Goal: Check status: Check status

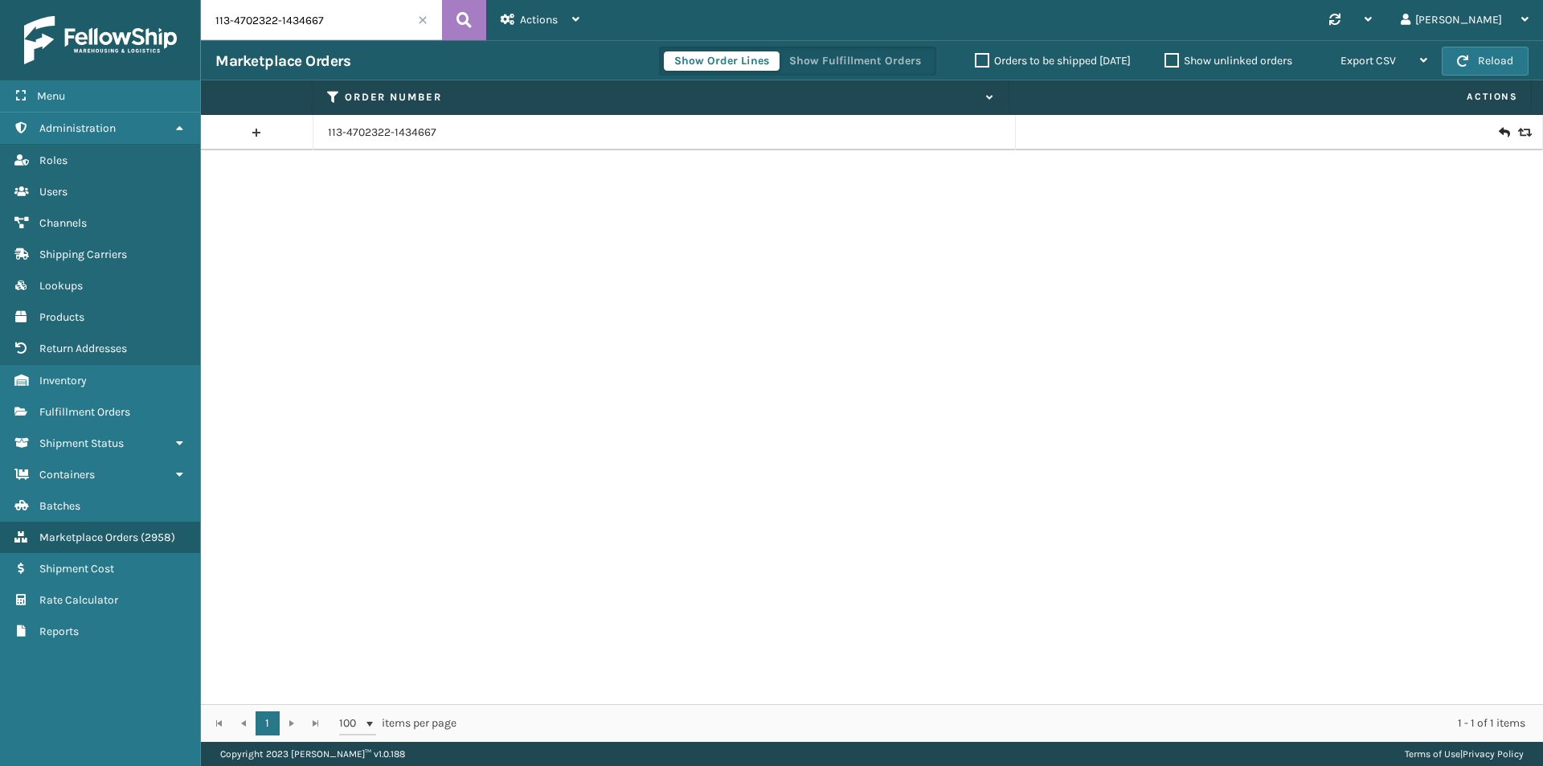
click at [1499, 140] on icon at bounding box center [1504, 133] width 10 height 16
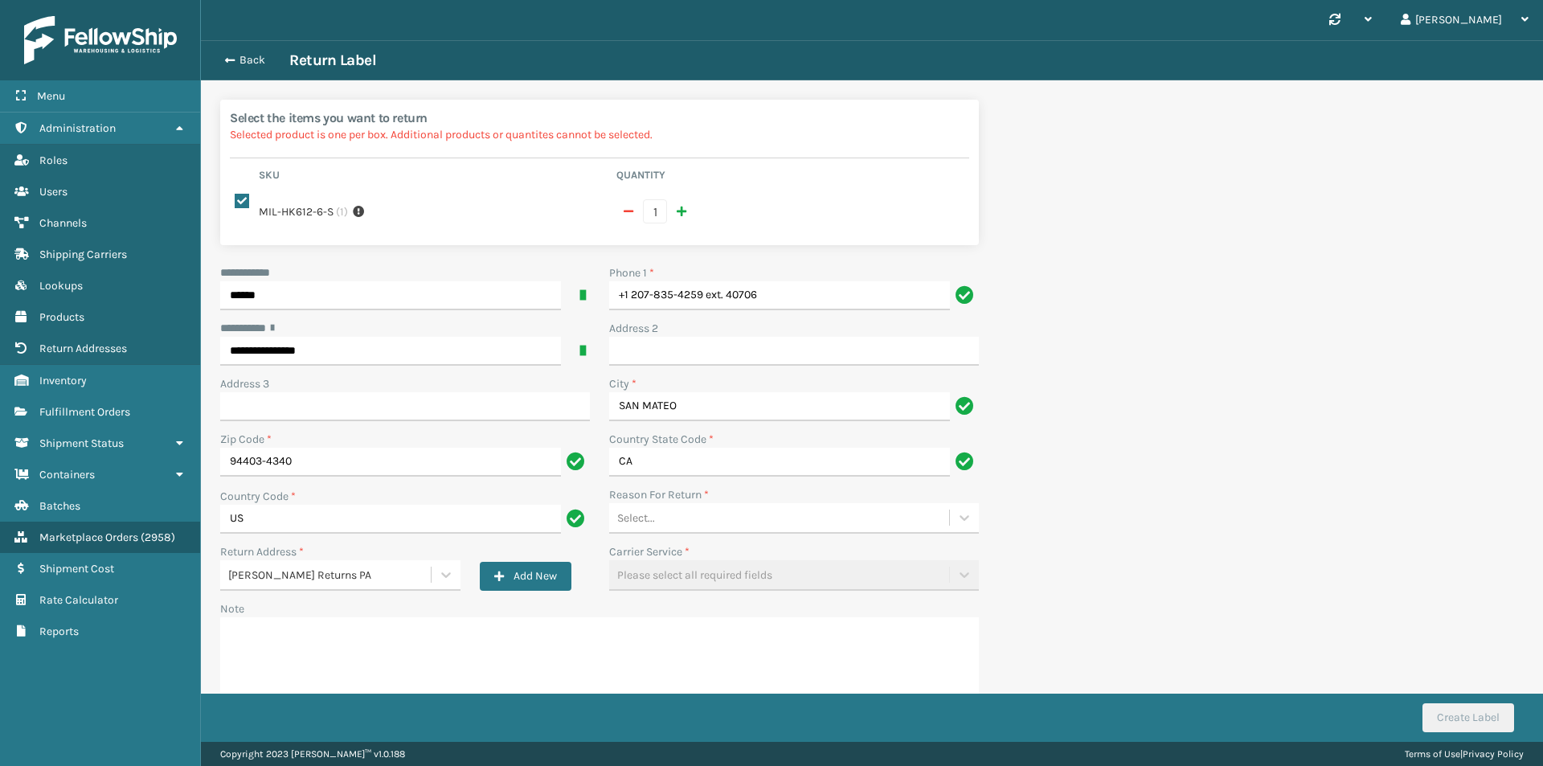
drag, startPoint x: 779, startPoint y: 310, endPoint x: 649, endPoint y: 301, distance: 129.7
click at [649, 301] on div "Phone 1 * +1 207-835-4259 ext. 40706" at bounding box center [794, 291] width 389 height 55
click at [713, 293] on input "+1 207-835-4259 ext. 40706" at bounding box center [779, 295] width 341 height 29
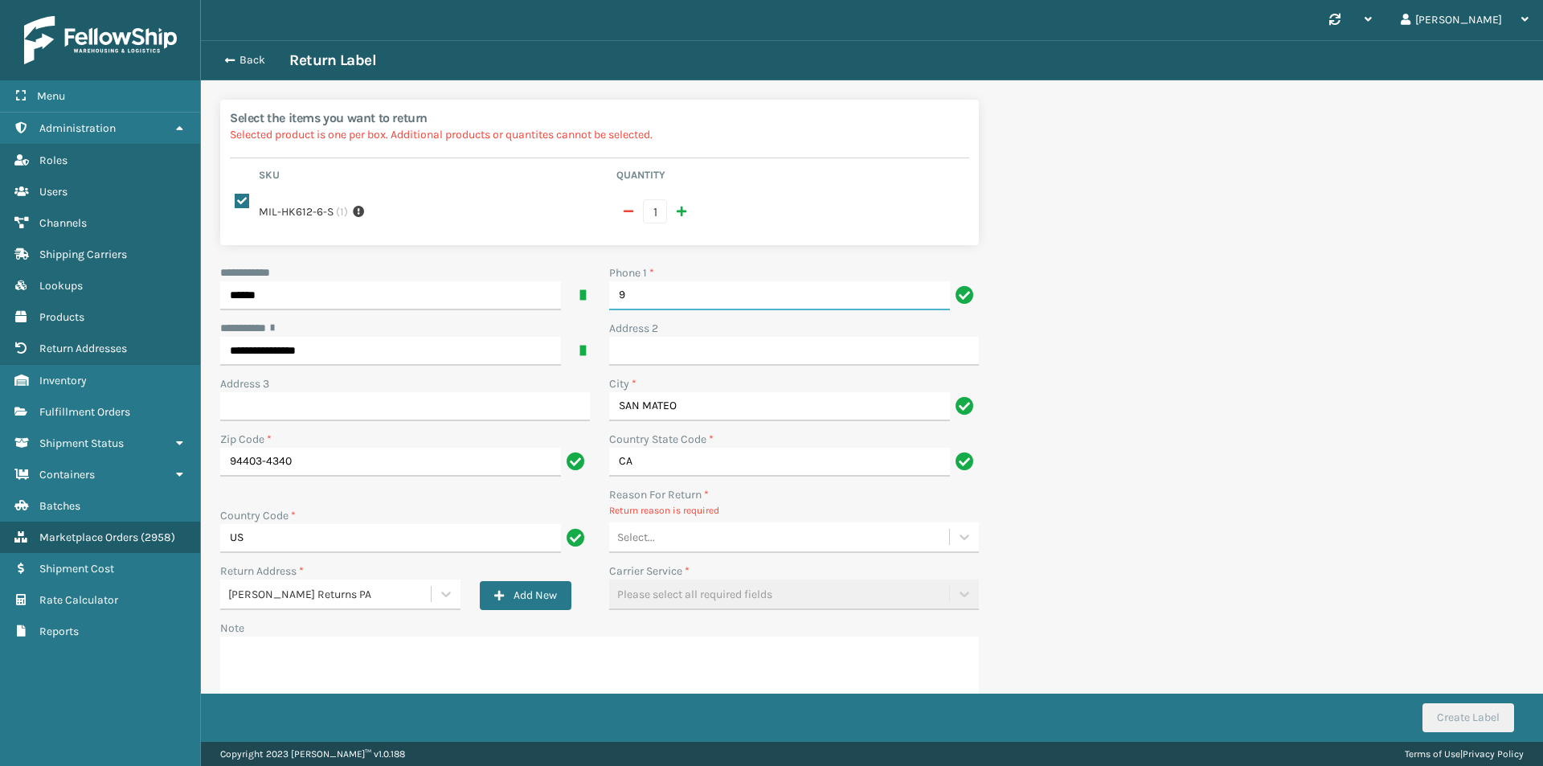
type input "9"
click at [727, 573] on div "Carrier Service *" at bounding box center [794, 571] width 370 height 17
click at [731, 541] on div "Select..." at bounding box center [779, 537] width 340 height 27
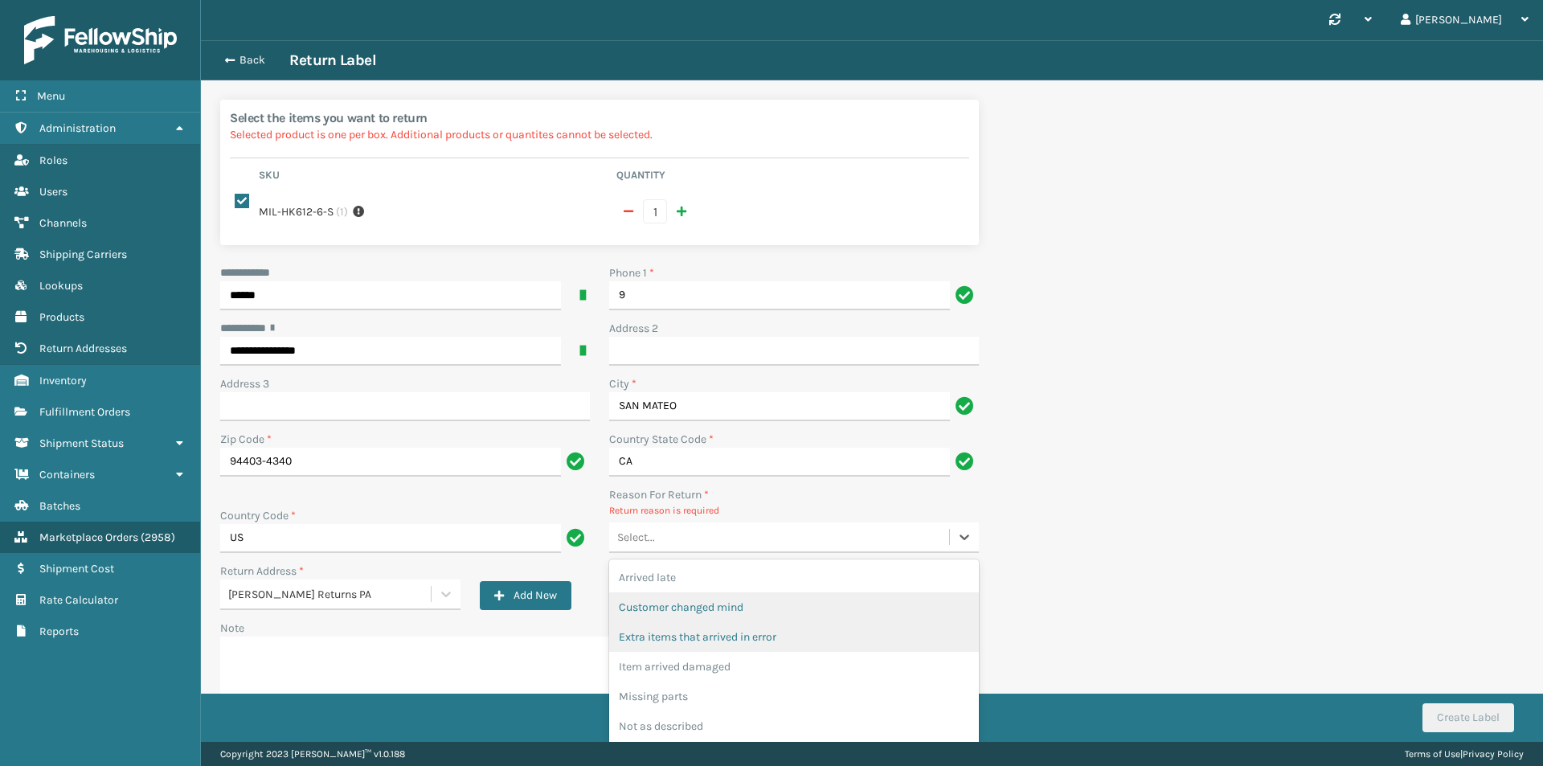
click at [727, 609] on div "Customer changed mind" at bounding box center [794, 607] width 370 height 30
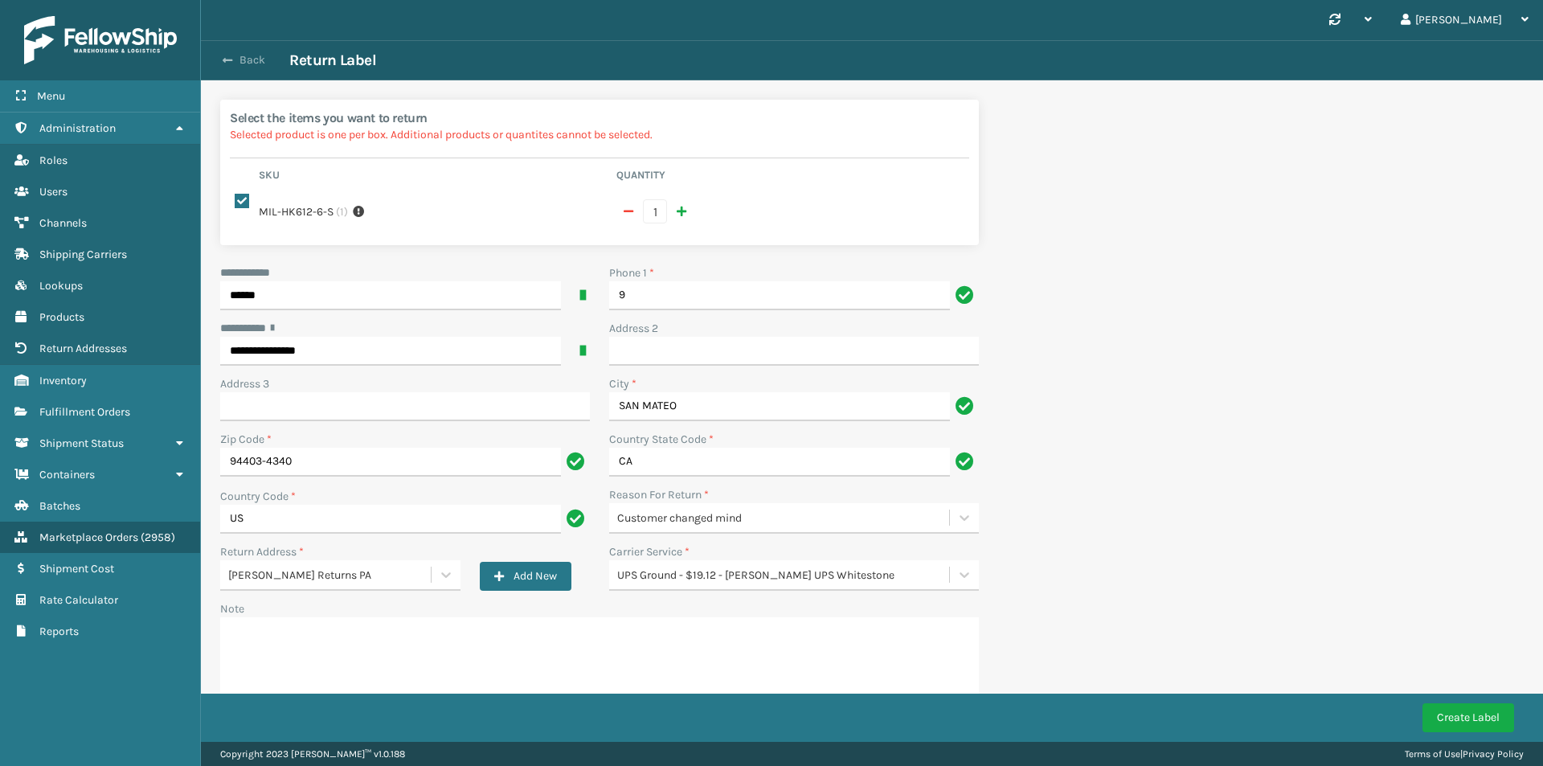
click at [231, 64] on span "button" at bounding box center [228, 60] width 10 height 11
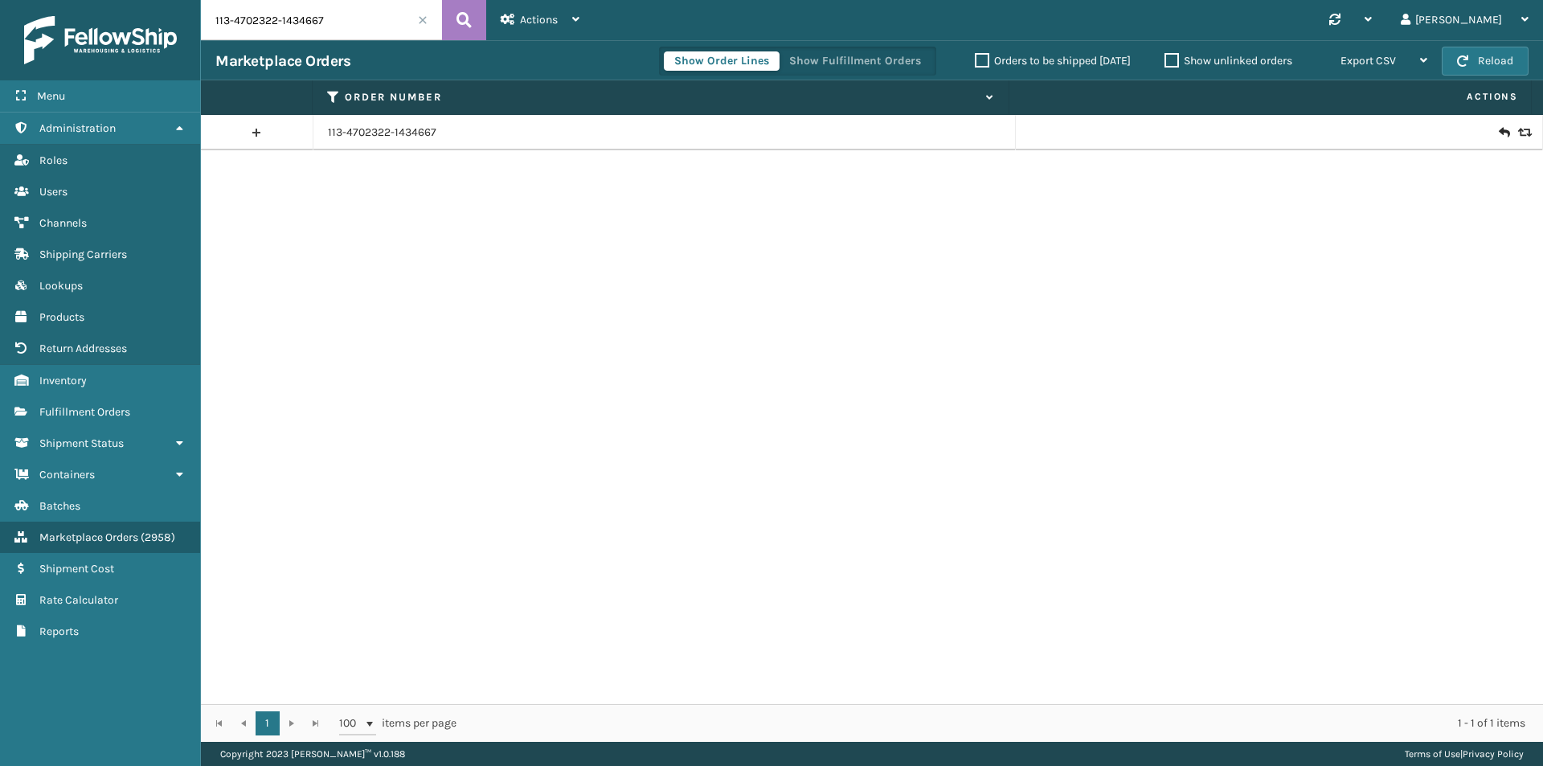
drag, startPoint x: 330, startPoint y: 12, endPoint x: 362, endPoint y: 14, distance: 31.4
click at [330, 13] on input "113-4702322-1434667" at bounding box center [321, 20] width 241 height 40
paste input "2-6808495-9414605"
type input "112-6808495-9414605"
click at [459, 18] on icon at bounding box center [464, 20] width 15 height 24
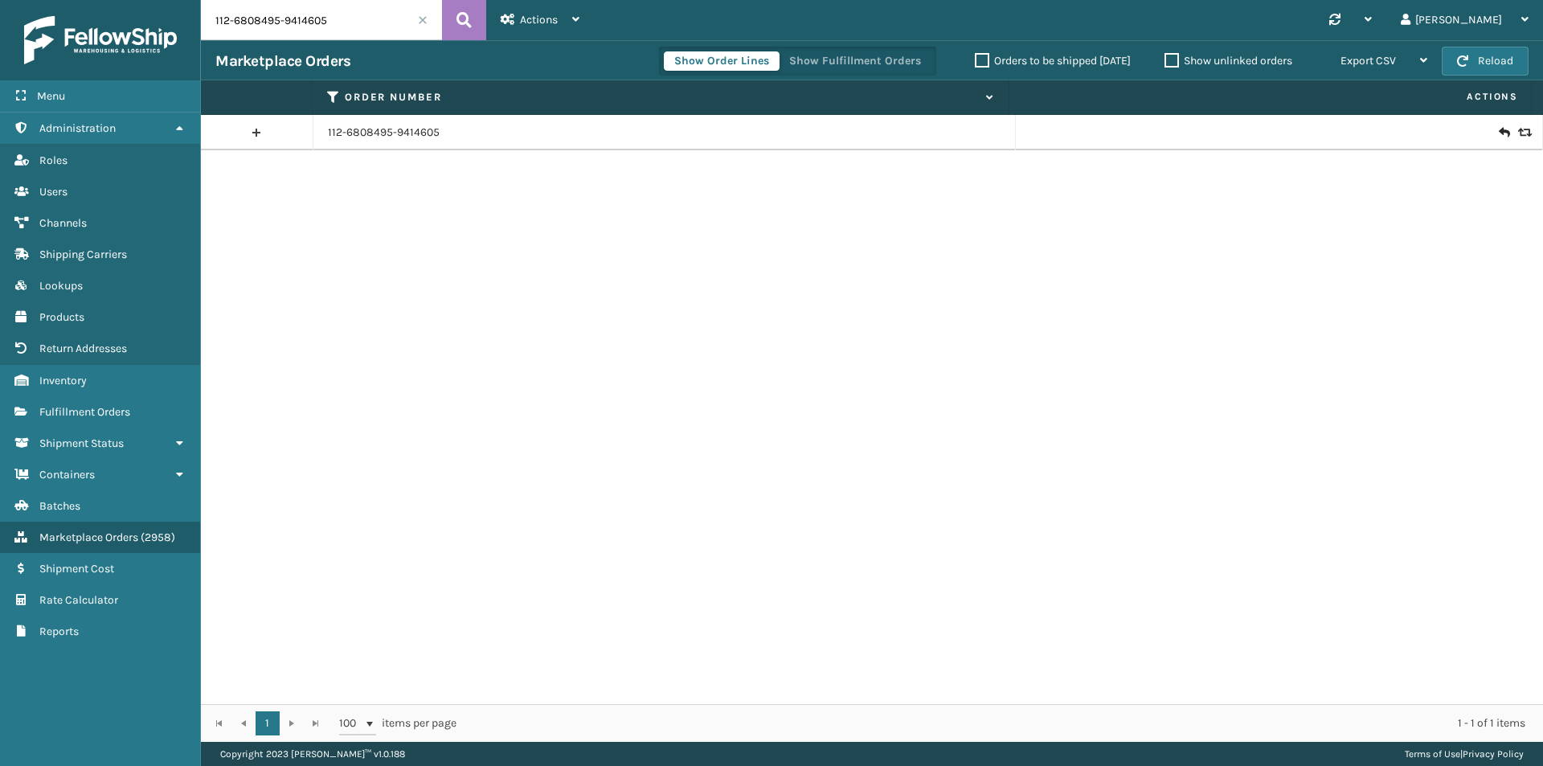
click at [1499, 127] on icon at bounding box center [1504, 133] width 10 height 16
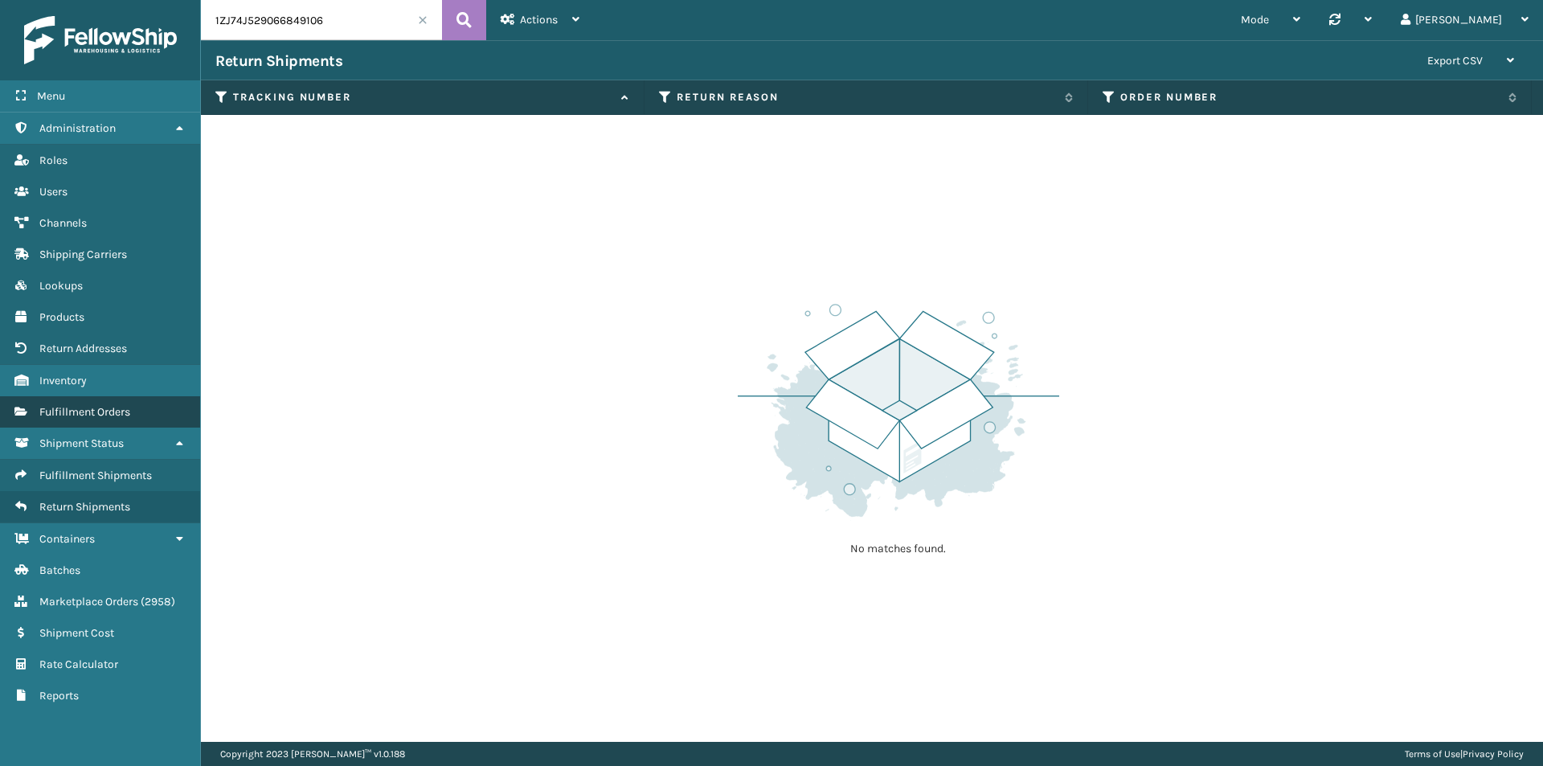
click at [129, 410] on span "Fulfillment Orders" at bounding box center [84, 412] width 91 height 14
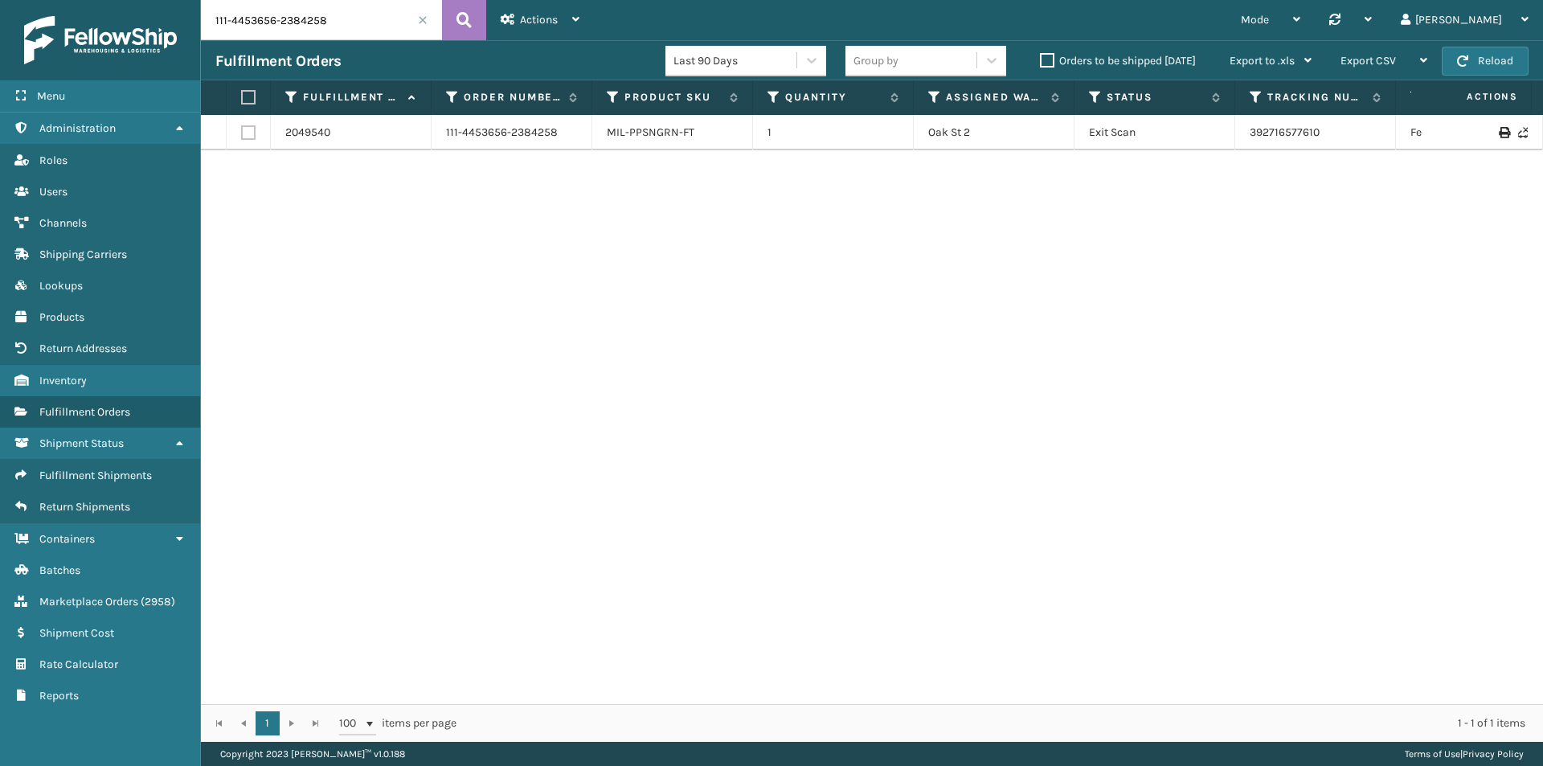
click at [376, 24] on input "111-4453656-2384258" at bounding box center [321, 20] width 241 height 40
paste input "111-2757159-5473066"
click at [465, 16] on icon at bounding box center [464, 20] width 15 height 24
type input "111-2757159-5473066"
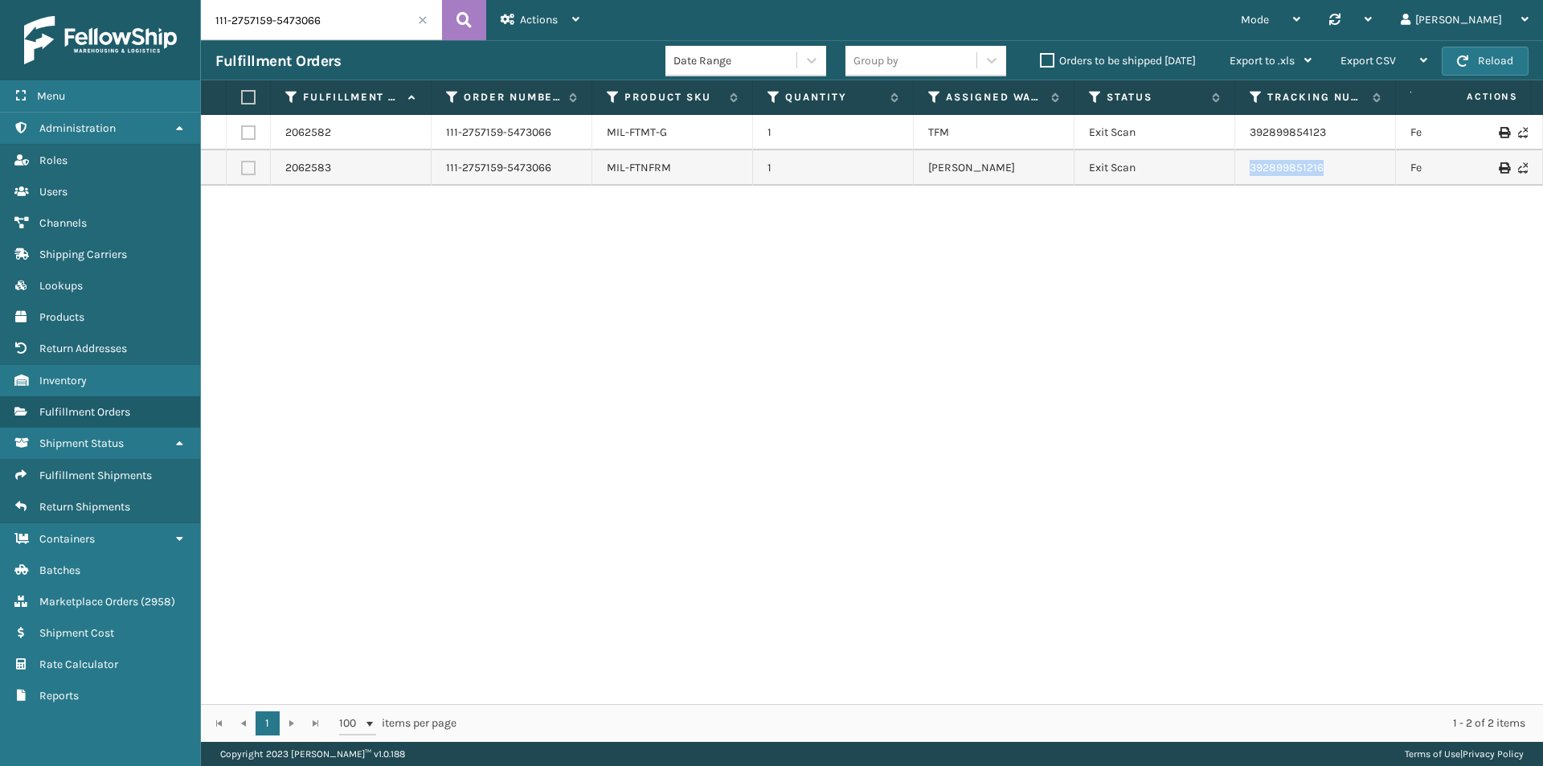
drag, startPoint x: 1349, startPoint y: 178, endPoint x: 1212, endPoint y: 178, distance: 136.6
click at [1212, 178] on tr "2062583 111-2757159-5473066 MIL-FTNFRM 1 [PERSON_NAME] Exit Scan 392899851216 F…" at bounding box center [1100, 167] width 1798 height 35
copy tr "392899851216"
